Goal: Information Seeking & Learning: Learn about a topic

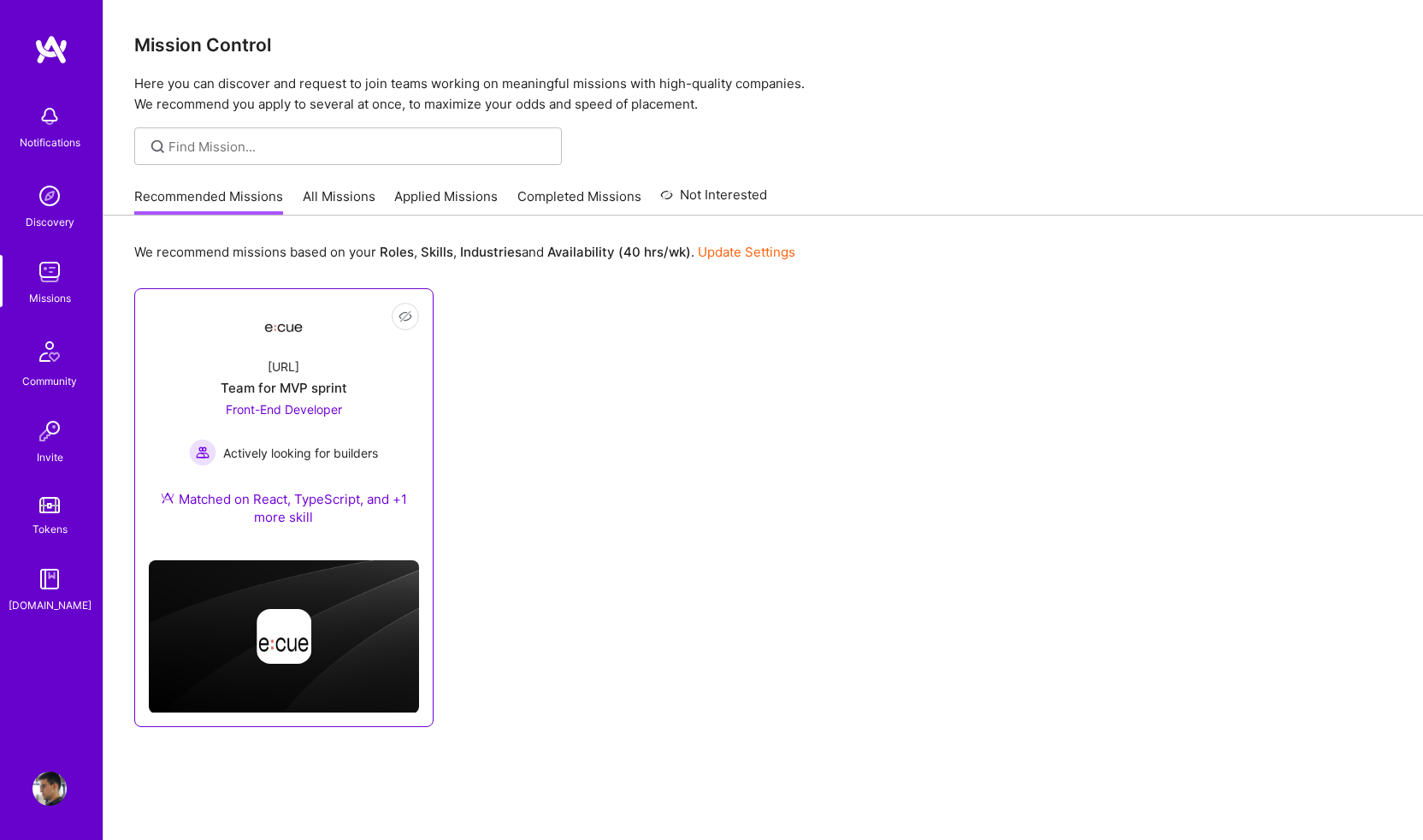
click at [295, 366] on div "[URL]" at bounding box center [284, 366] width 32 height 18
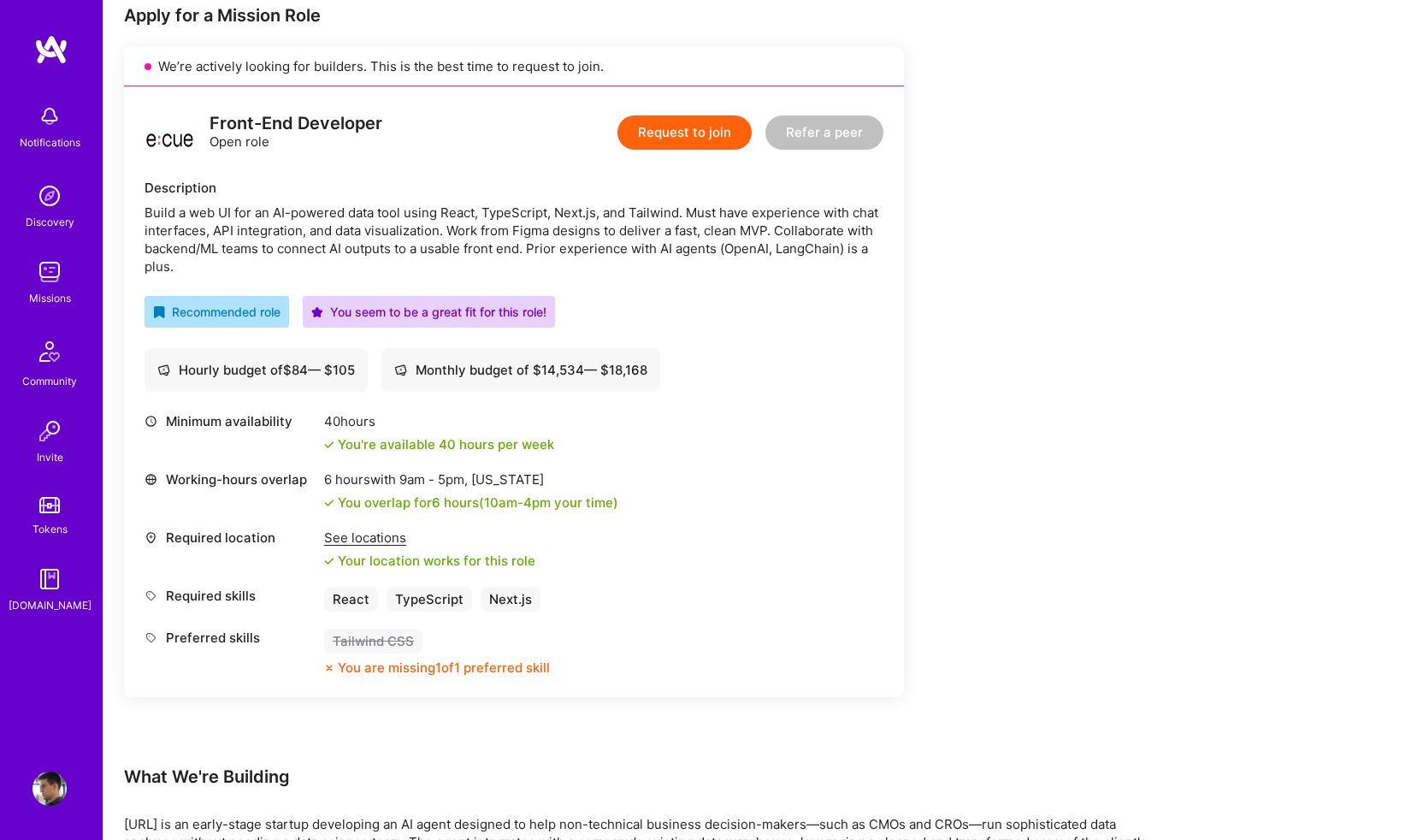
scroll to position [357, 0]
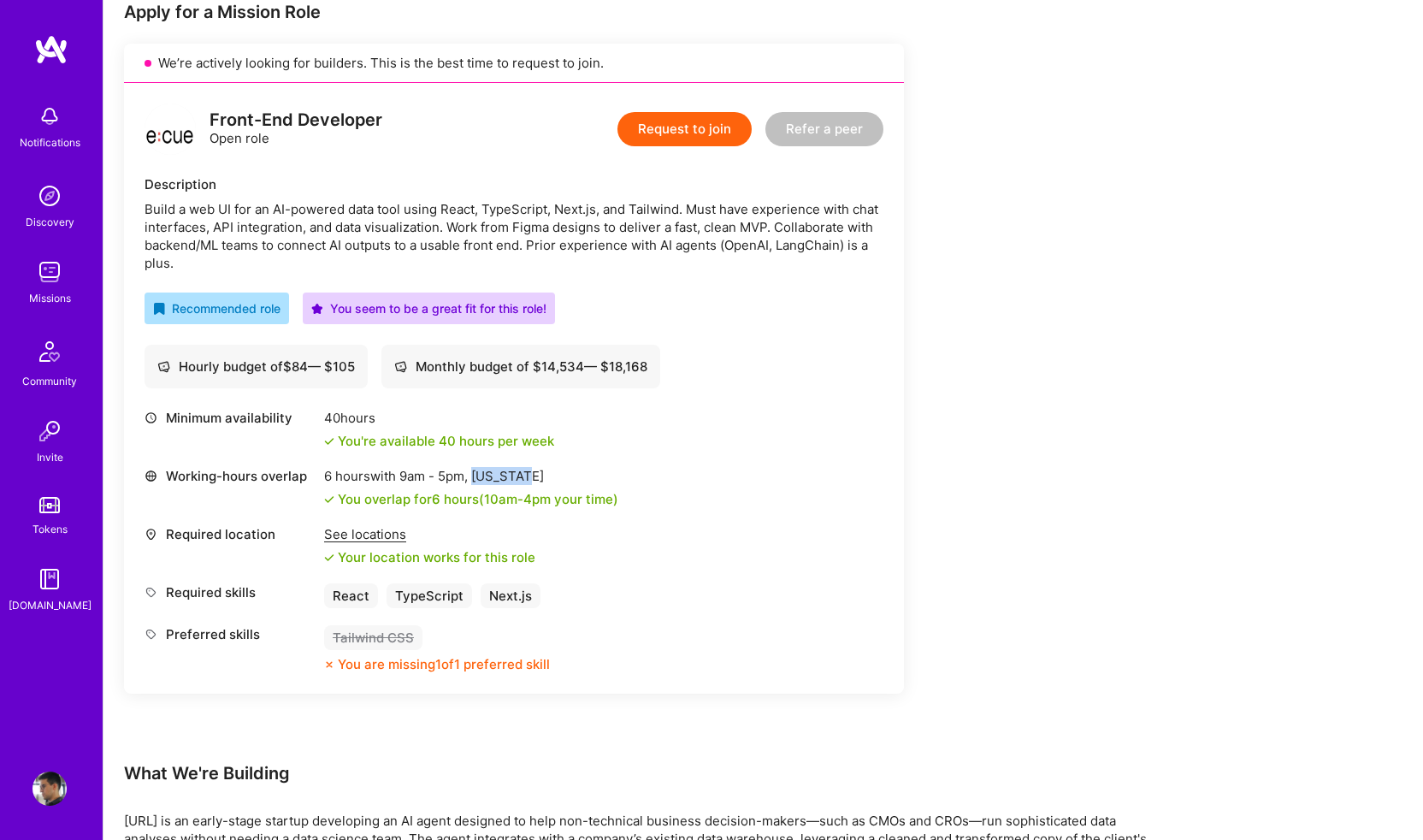
drag, startPoint x: 478, startPoint y: 480, endPoint x: 536, endPoint y: 478, distance: 58.0
click at [536, 478] on div "6 hours with 9am - 5pm , [US_STATE]" at bounding box center [471, 475] width 294 height 18
drag, startPoint x: 330, startPoint y: 476, endPoint x: 524, endPoint y: 470, distance: 194.1
click at [524, 470] on div "6 hours with 9am - 5pm , [US_STATE]" at bounding box center [471, 475] width 294 height 18
click at [538, 471] on div "6 hours with 9am - 5pm , [US_STATE]" at bounding box center [471, 475] width 294 height 18
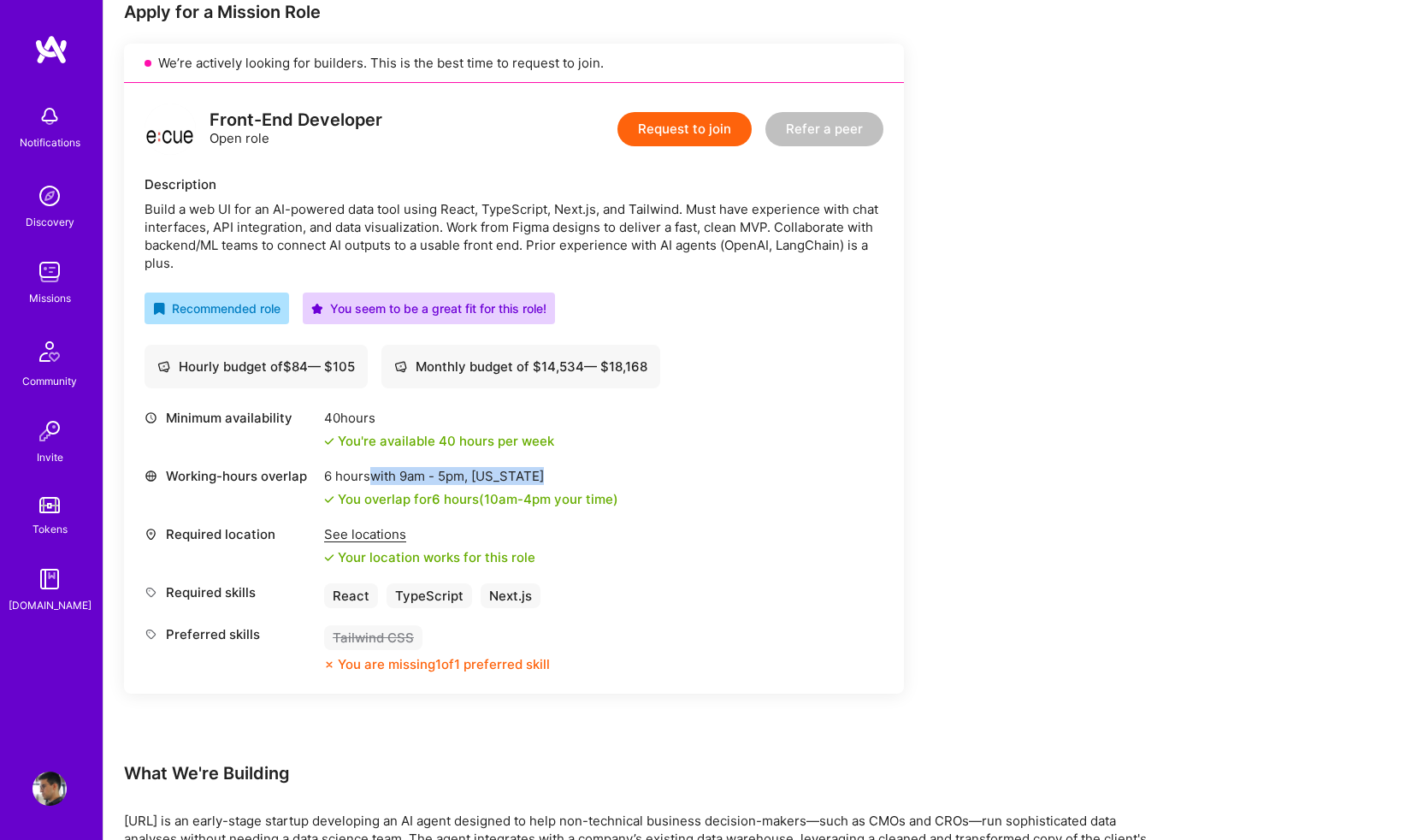
drag, startPoint x: 538, startPoint y: 471, endPoint x: 371, endPoint y: 472, distance: 167.0
click at [371, 472] on div "6 hours with 9am - 5pm , [US_STATE]" at bounding box center [471, 475] width 294 height 18
click at [309, 472] on div "Working-hours overlap" at bounding box center [230, 475] width 171 height 18
drag, startPoint x: 309, startPoint y: 472, endPoint x: 519, endPoint y: 484, distance: 210.3
click at [519, 484] on div "Working-hours overlap 6 hours with 9am - 5pm , [US_STATE] You overlap for 6 hou…" at bounding box center [514, 487] width 740 height 41
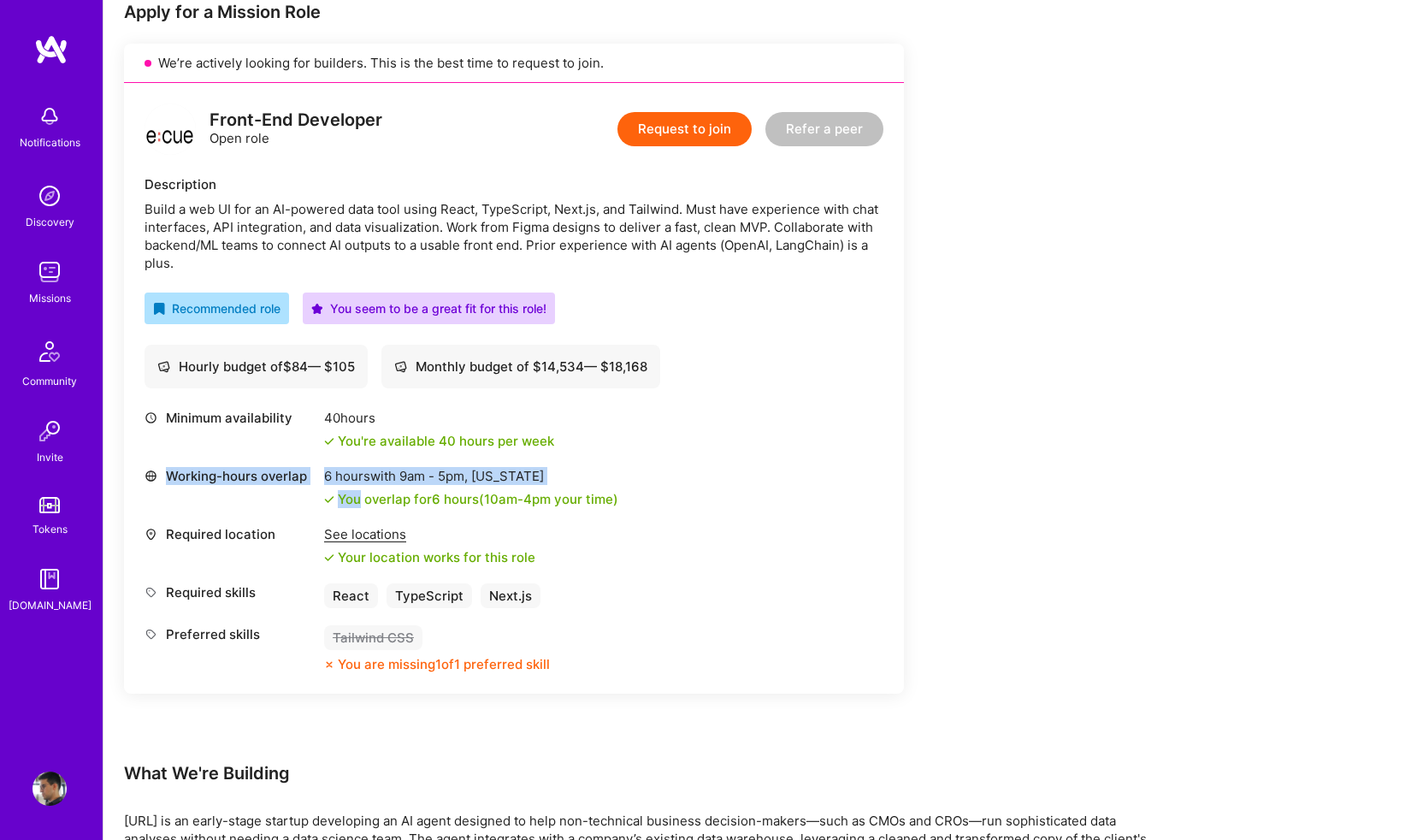
click at [601, 484] on div "6 hours with 9am - 5pm , [US_STATE] You overlap for 6 hours ( 10am - 4pm your t…" at bounding box center [471, 487] width 294 height 41
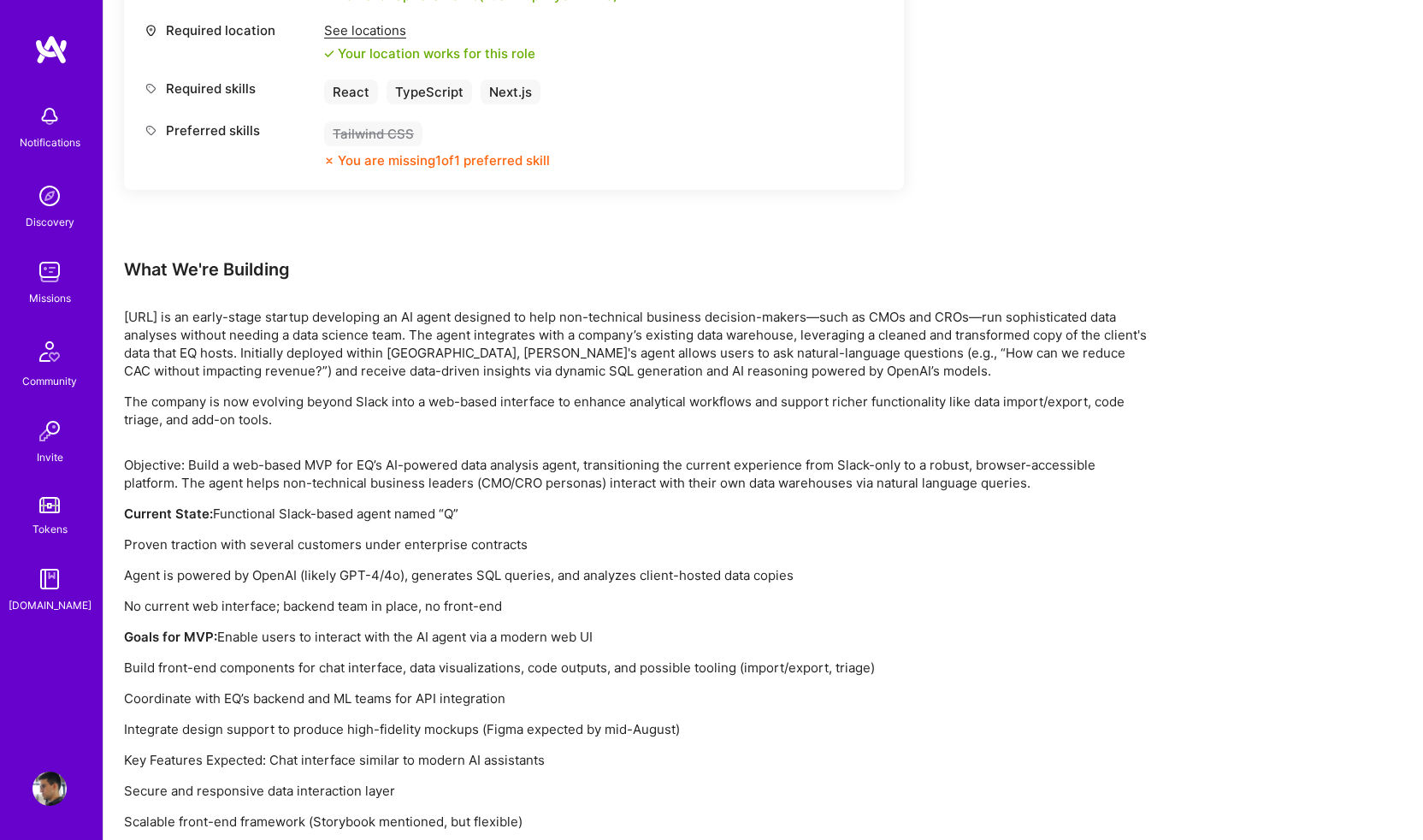
scroll to position [935, 0]
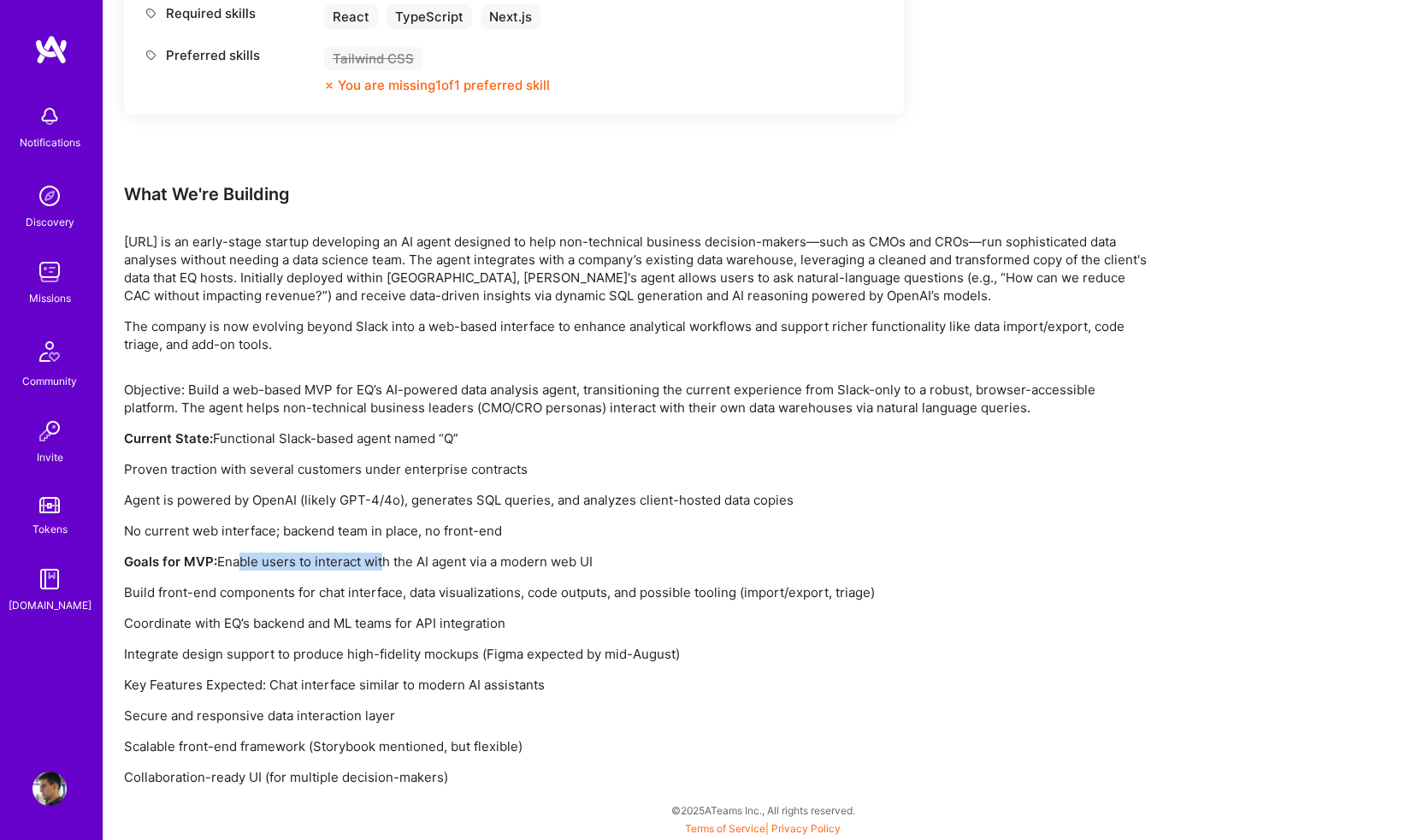
drag, startPoint x: 232, startPoint y: 558, endPoint x: 380, endPoint y: 566, distance: 148.2
click at [380, 566] on p "Goals for MVP: Enable users to interact with the AI agent via a modern web UI" at bounding box center [637, 561] width 1026 height 18
drag, startPoint x: 162, startPoint y: 595, endPoint x: 508, endPoint y: 586, distance: 346.1
click at [508, 586] on p "Build front-end components for chat interface, data visualizations, code output…" at bounding box center [637, 592] width 1026 height 18
click at [537, 587] on p "Build front-end components for chat interface, data visualizations, code output…" at bounding box center [637, 592] width 1026 height 18
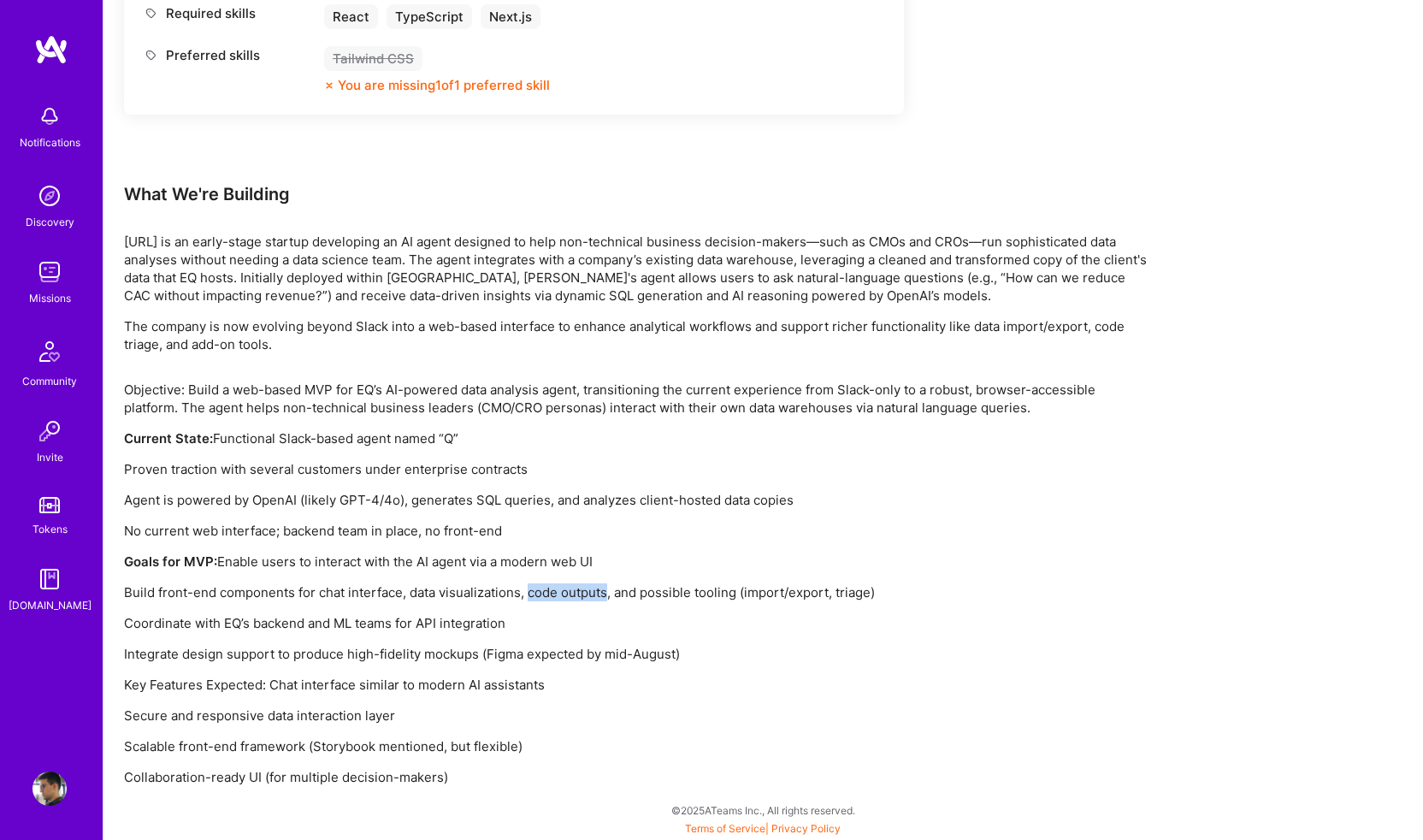
drag, startPoint x: 537, startPoint y: 587, endPoint x: 576, endPoint y: 590, distance: 39.1
click at [576, 590] on p "Build front-end components for chat interface, data visualizations, code output…" at bounding box center [637, 592] width 1026 height 18
click at [623, 594] on p "Build front-end components for chat interface, data visualizations, code output…" at bounding box center [637, 592] width 1026 height 18
drag, startPoint x: 623, startPoint y: 594, endPoint x: 864, endPoint y: 589, distance: 241.1
click at [864, 589] on p "Build front-end components for chat interface, data visualizations, code output…" at bounding box center [637, 592] width 1026 height 18
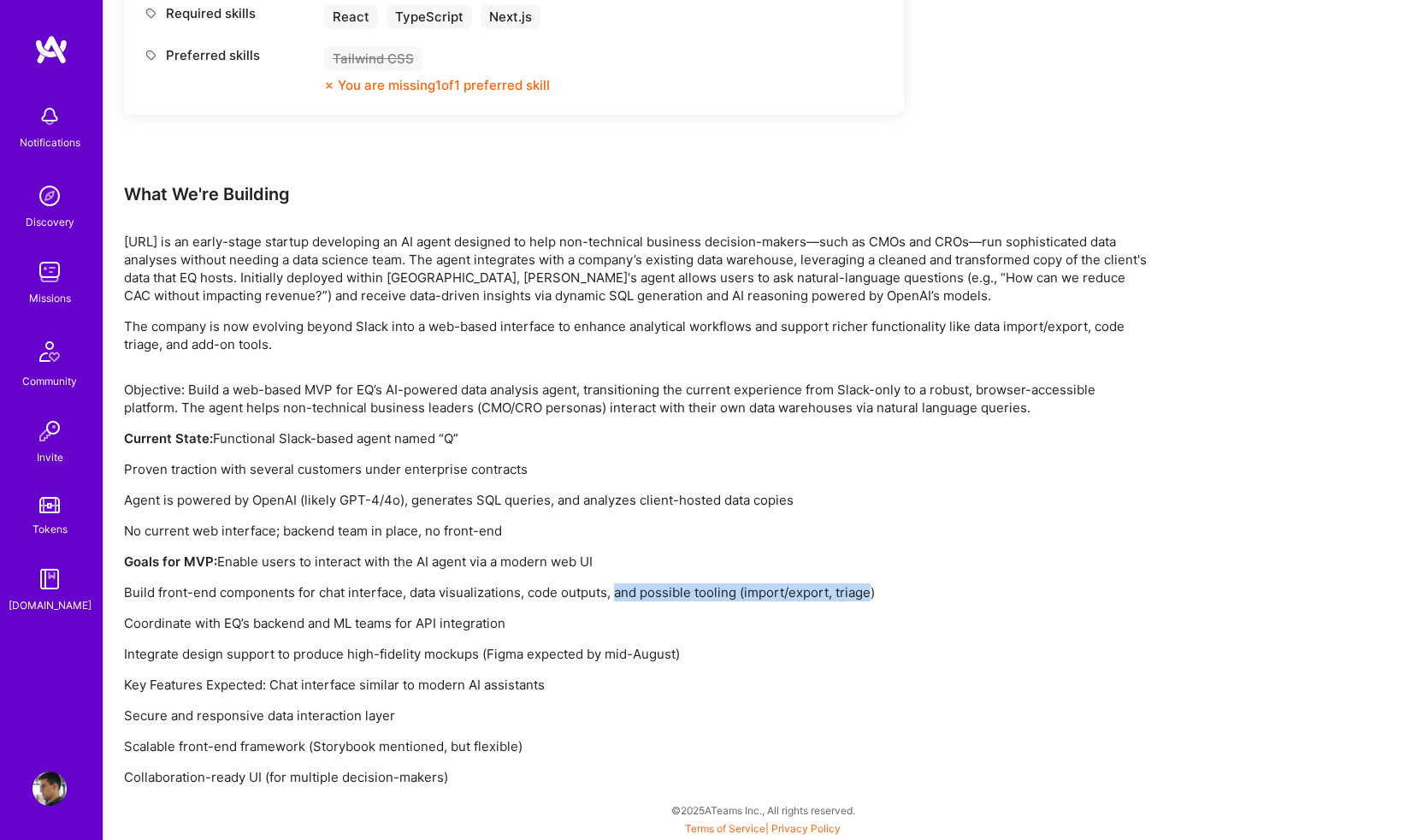
click at [885, 592] on p "Build front-end components for chat interface, data visualizations, code output…" at bounding box center [637, 592] width 1026 height 18
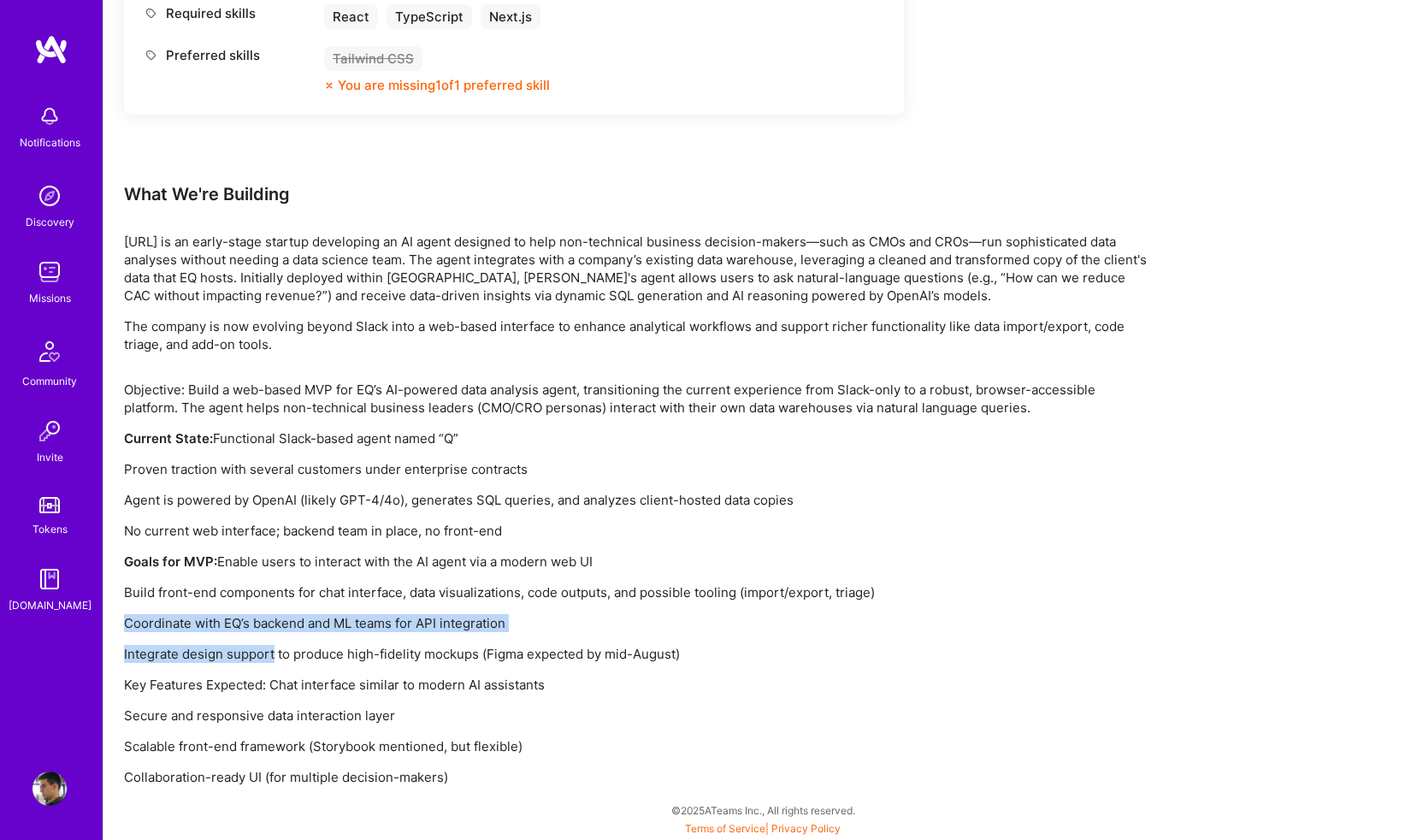
drag, startPoint x: 885, startPoint y: 592, endPoint x: 250, endPoint y: 648, distance: 637.5
click at [250, 648] on div "Objective: Build a web-based MVP for EQ’s AI-powered data analysis agent, trans…" at bounding box center [637, 583] width 1026 height 405
click at [182, 625] on p "Coordinate with EQ’s backend and ML teams for API integration" at bounding box center [637, 623] width 1026 height 18
drag, startPoint x: 145, startPoint y: 620, endPoint x: 445, endPoint y: 639, distance: 300.6
click at [445, 639] on div "Objective: Build a web-based MVP for EQ’s AI-powered data analysis agent, trans…" at bounding box center [637, 583] width 1026 height 405
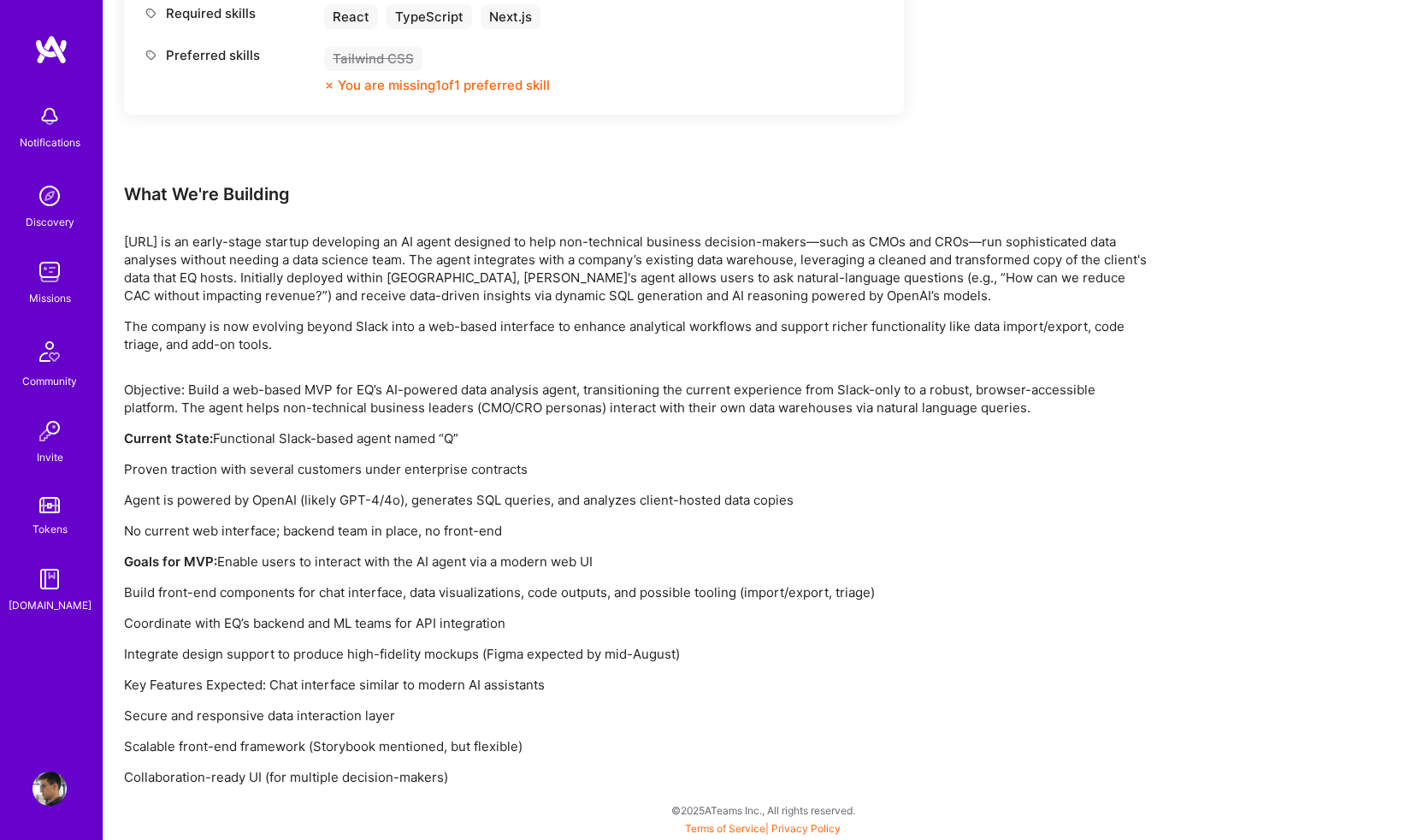
drag, startPoint x: 682, startPoint y: 657, endPoint x: 252, endPoint y: 670, distance: 430.2
click at [252, 670] on div "Objective: Build a web-based MVP for EQ’s AI-powered data analysis agent, trans…" at bounding box center [637, 583] width 1026 height 405
drag, startPoint x: 154, startPoint y: 685, endPoint x: 505, endPoint y: 688, distance: 351.0
click at [505, 688] on p "Key Features Expected: Chat interface similar to modern AI assistants" at bounding box center [637, 684] width 1026 height 18
click at [551, 688] on p "Key Features Expected: Chat interface similar to modern AI assistants" at bounding box center [637, 684] width 1026 height 18
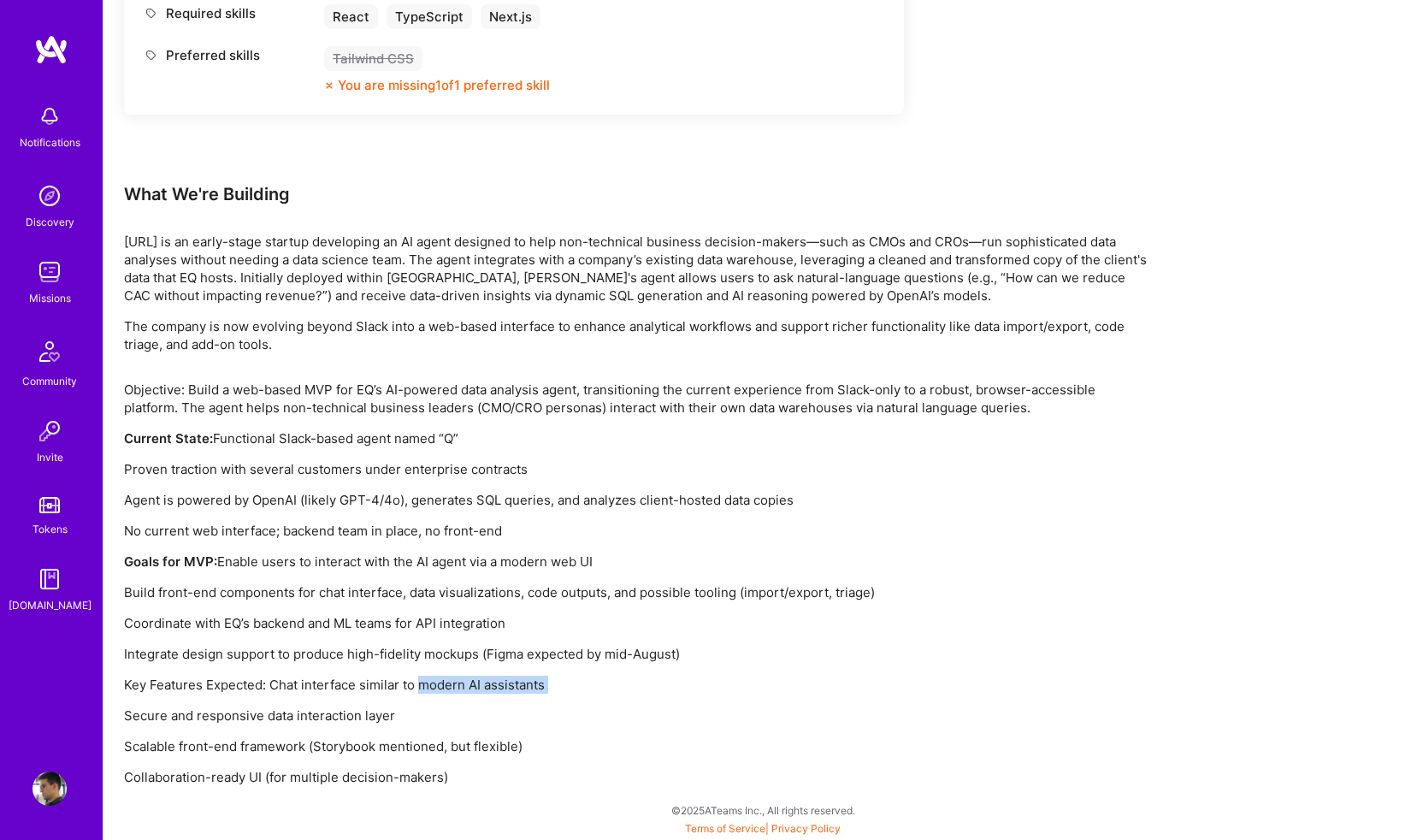
drag, startPoint x: 551, startPoint y: 688, endPoint x: 433, endPoint y: 679, distance: 118.3
click at [433, 679] on p "Key Features Expected: Chat interface similar to modern AI assistants" at bounding box center [637, 684] width 1026 height 18
drag, startPoint x: 135, startPoint y: 691, endPoint x: 241, endPoint y: 678, distance: 106.8
click at [241, 678] on p "Key Features Expected: Chat interface similar to modern AI assistants" at bounding box center [637, 684] width 1026 height 18
click at [270, 678] on p "Key Features Expected: Chat interface similar to modern AI assistants" at bounding box center [637, 684] width 1026 height 18
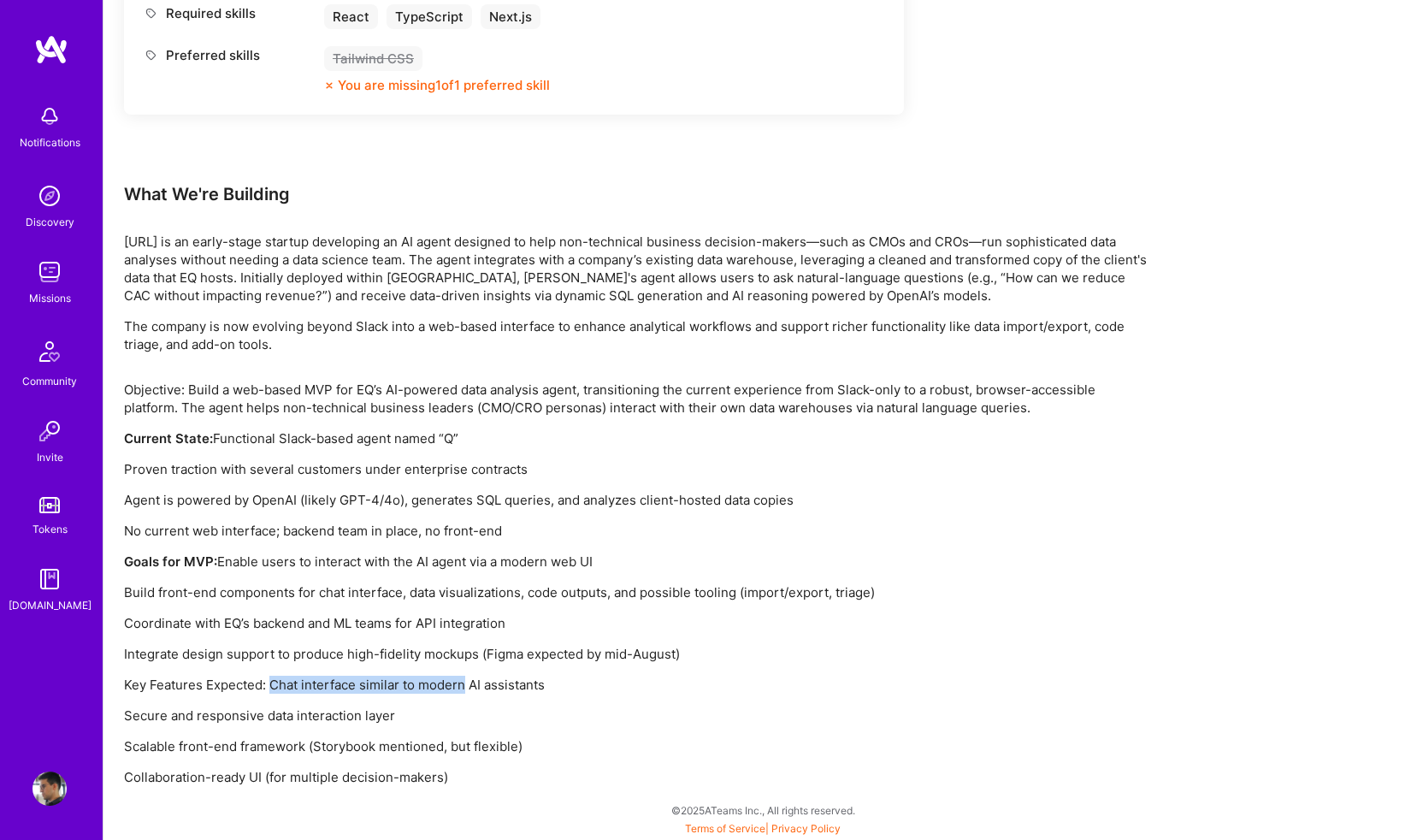
drag, startPoint x: 270, startPoint y: 678, endPoint x: 422, endPoint y: 678, distance: 152.0
click at [422, 678] on p "Key Features Expected: Chat interface similar to modern AI assistants" at bounding box center [637, 684] width 1026 height 18
drag, startPoint x: 148, startPoint y: 716, endPoint x: 358, endPoint y: 723, distance: 210.1
click at [358, 723] on p "Secure and responsive data interaction layer" at bounding box center [637, 715] width 1026 height 18
click at [412, 719] on p "Secure and responsive data interaction layer" at bounding box center [637, 715] width 1026 height 18
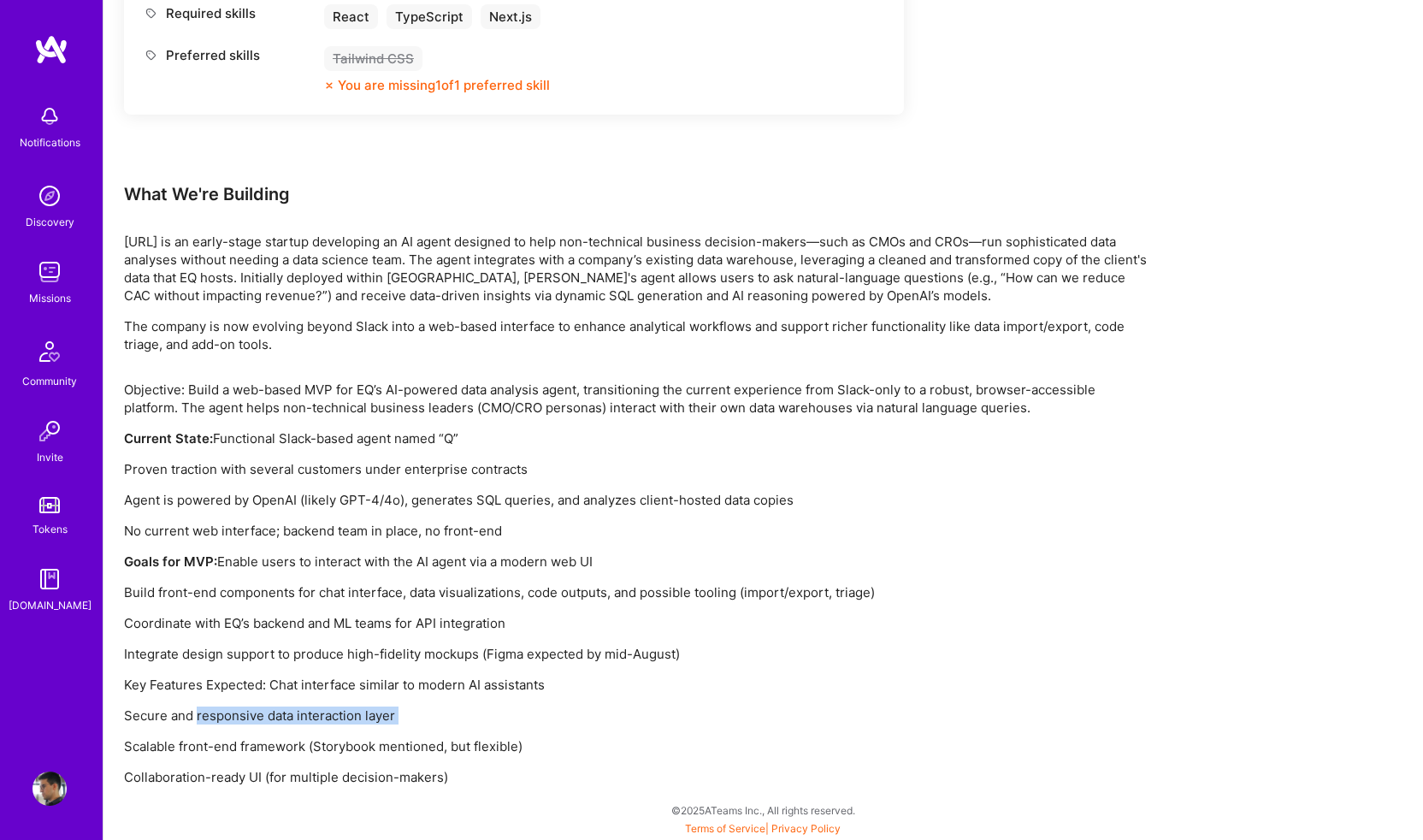
drag, startPoint x: 412, startPoint y: 719, endPoint x: 231, endPoint y: 719, distance: 181.0
click at [231, 719] on p "Secure and responsive data interaction layer" at bounding box center [637, 715] width 1026 height 18
click at [133, 720] on p "Secure and responsive data interaction layer" at bounding box center [637, 715] width 1026 height 18
drag, startPoint x: 130, startPoint y: 740, endPoint x: 495, endPoint y: 749, distance: 365.1
click at [495, 749] on p "Scalable front-end framework (Storybook mentioned, but flexible)" at bounding box center [637, 746] width 1026 height 18
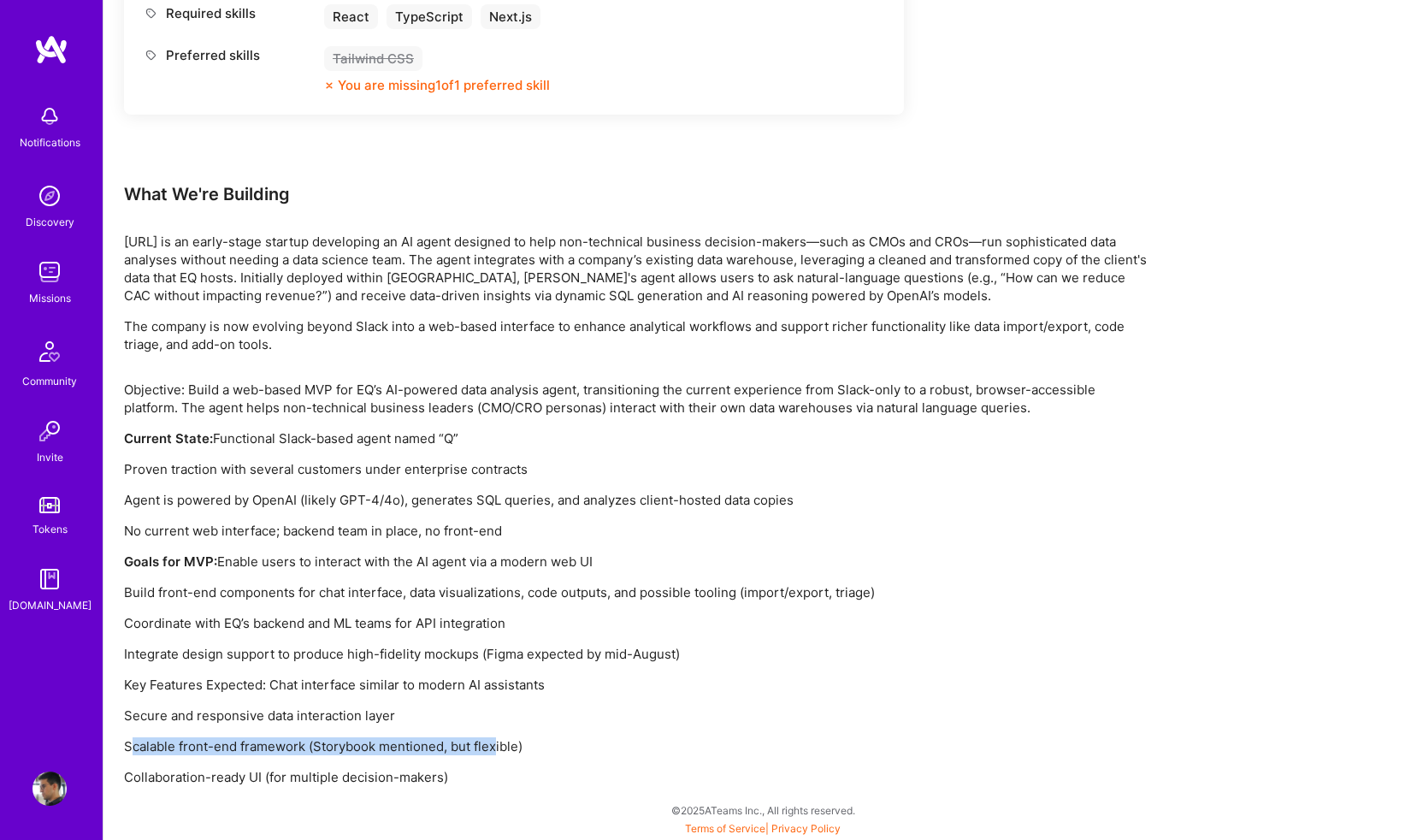
click at [534, 745] on p "Scalable front-end framework (Storybook mentioned, but flexible)" at bounding box center [637, 746] width 1026 height 18
drag, startPoint x: 534, startPoint y: 745, endPoint x: 254, endPoint y: 728, distance: 280.5
click at [254, 728] on div "Objective: Build a web-based MVP for EQ’s AI-powered data analysis agent, trans…" at bounding box center [637, 583] width 1026 height 405
drag, startPoint x: 135, startPoint y: 776, endPoint x: 373, endPoint y: 783, distance: 238.1
click at [373, 783] on p "Collaboration-ready UI (for multiple decision-makers)" at bounding box center [637, 777] width 1026 height 18
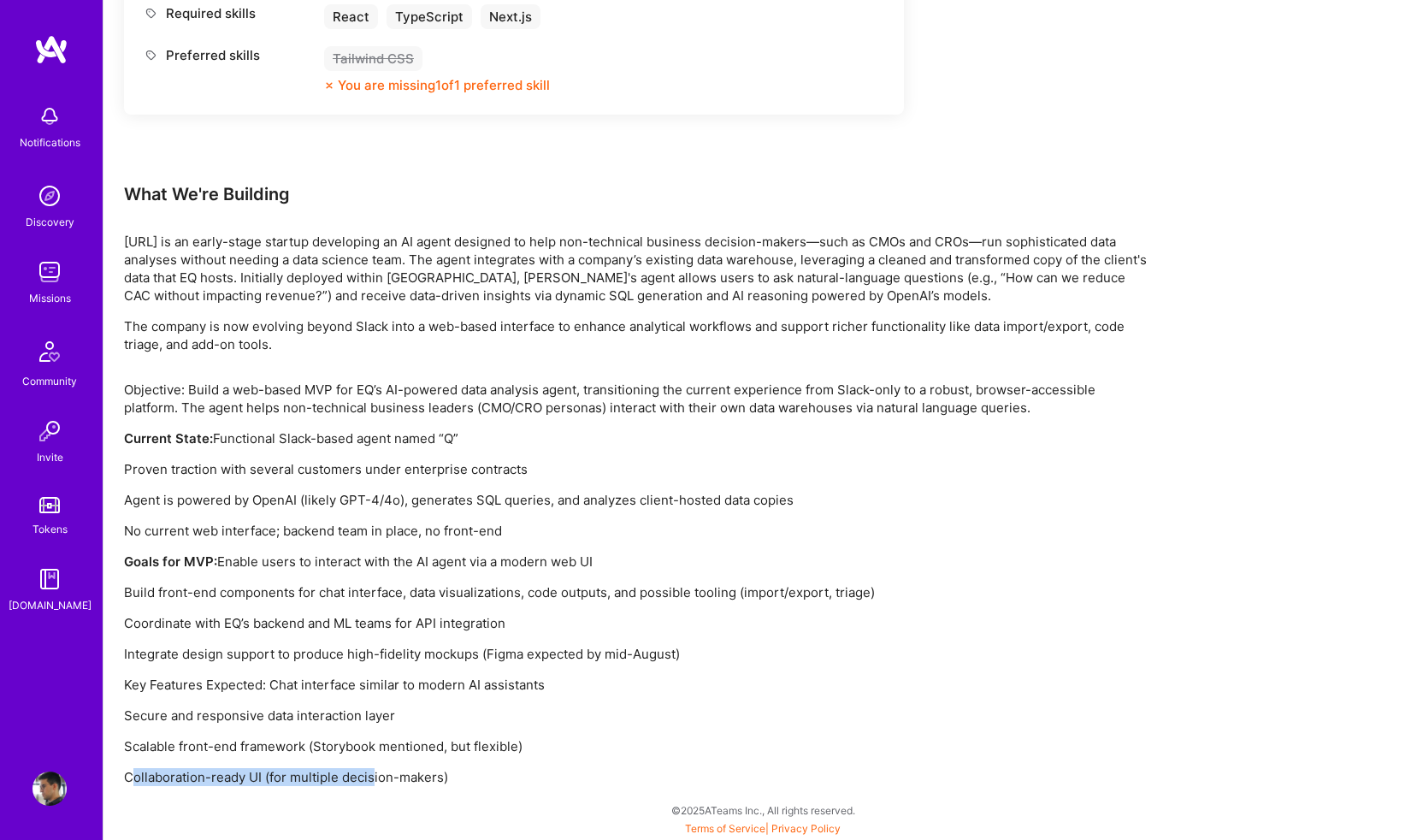
click at [544, 778] on p "Collaboration-ready UI (for multiple decision-makers)" at bounding box center [637, 777] width 1026 height 18
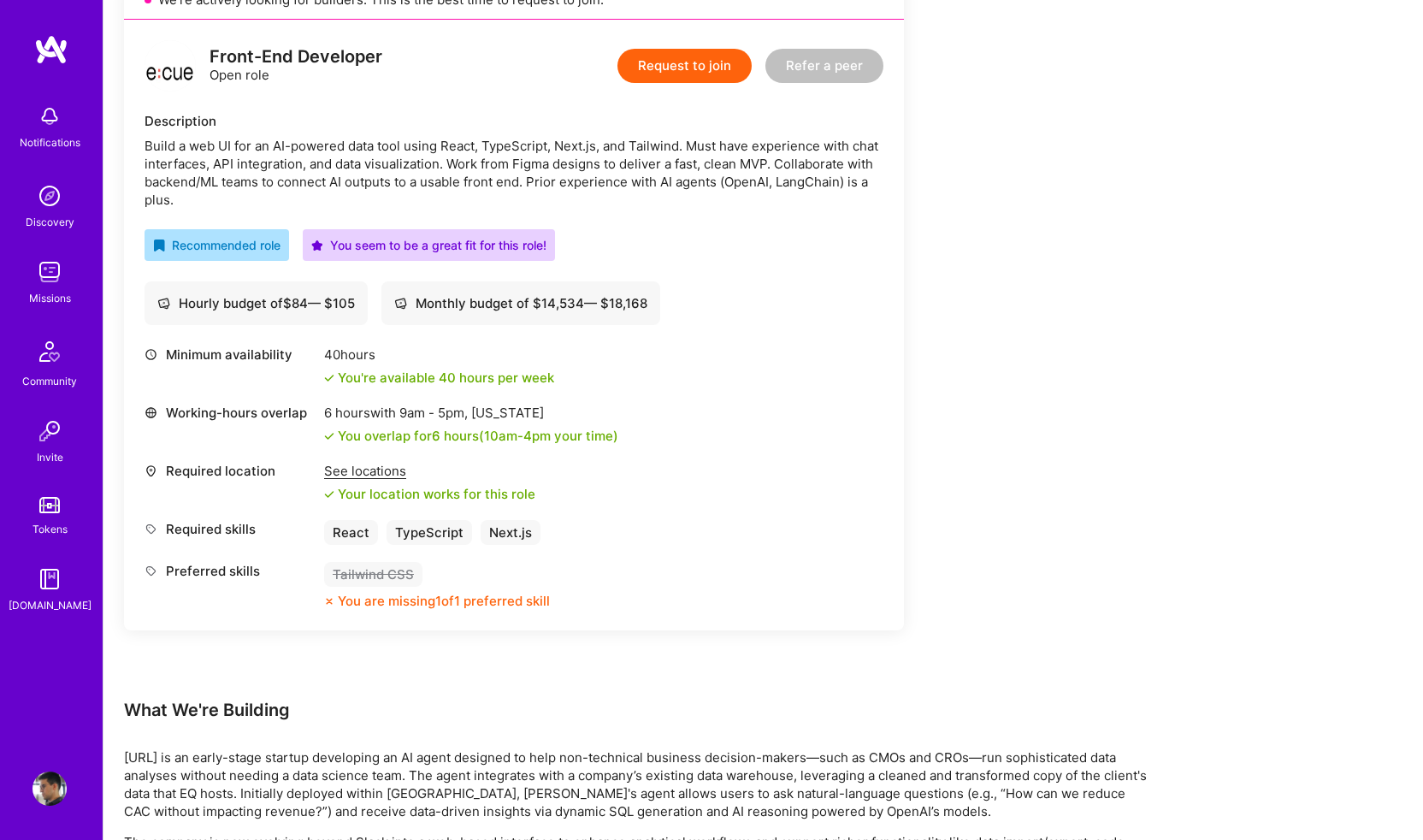
scroll to position [98, 0]
